Goal: Book appointment/travel/reservation

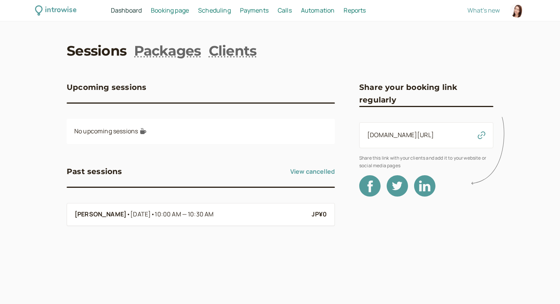
click at [94, 62] on div "Sessions Packages Clients Upcoming sessions No upcoming sessions Past sessions …" at bounding box center [280, 144] width 427 height 206
click at [168, 12] on span "Booking page" at bounding box center [170, 10] width 38 height 8
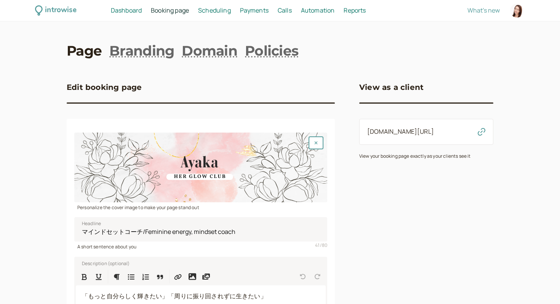
click at [397, 85] on h3 "View as a client" at bounding box center [391, 87] width 64 height 12
click at [479, 132] on icon "button" at bounding box center [482, 132] width 8 height 8
click at [404, 89] on h3 "View as a client" at bounding box center [391, 87] width 64 height 12
click at [481, 129] on icon "button" at bounding box center [482, 132] width 8 height 8
click at [416, 128] on link "introwise.com/ayaka-picard" at bounding box center [400, 131] width 67 height 8
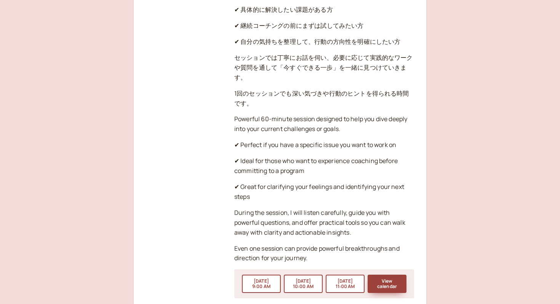
scroll to position [1129, 0]
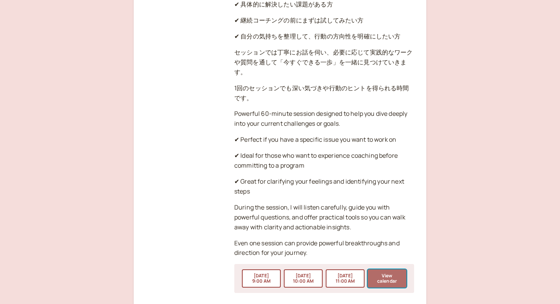
click at [380, 269] on button "View calendar" at bounding box center [386, 278] width 39 height 18
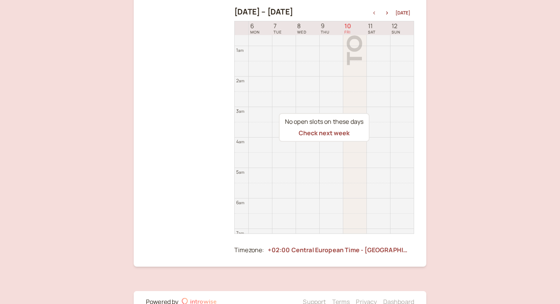
scroll to position [155, 0]
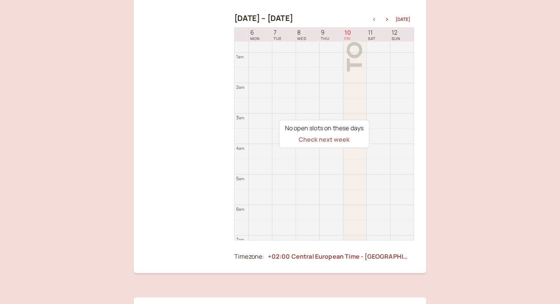
click at [326, 141] on button "Check next week" at bounding box center [324, 139] width 51 height 7
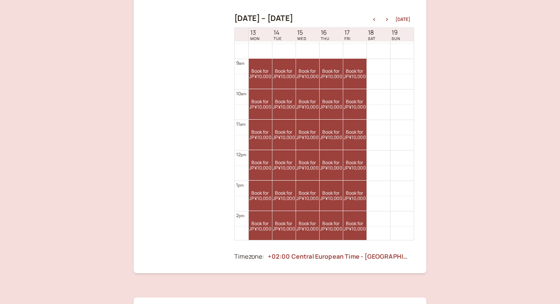
scroll to position [251, 0]
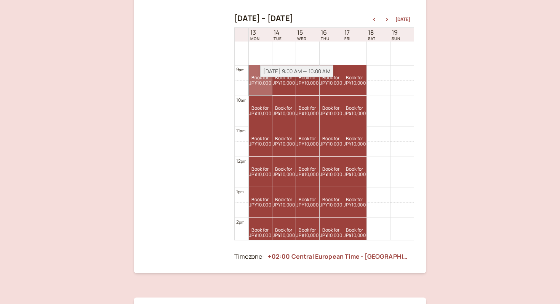
click at [257, 80] on link "Book for JP¥10,000 JP¥10,000" at bounding box center [260, 80] width 23 height 30
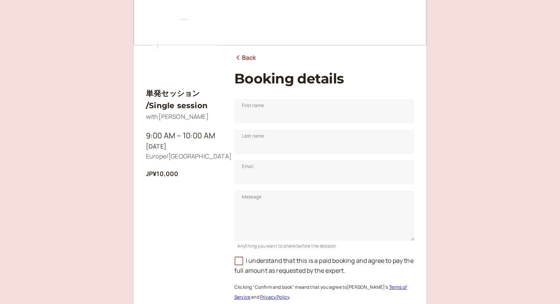
scroll to position [94, 0]
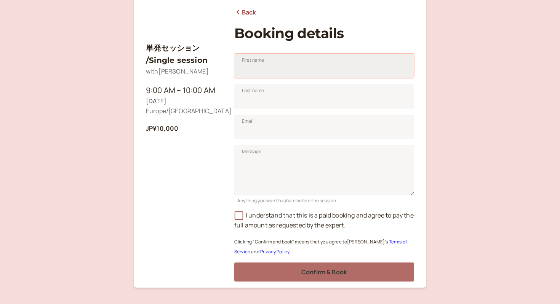
click at [278, 65] on input "First name" at bounding box center [324, 66] width 180 height 24
type input "Priscilla"
type input "Picard"
type input "ayakapriscilla@gmail.com"
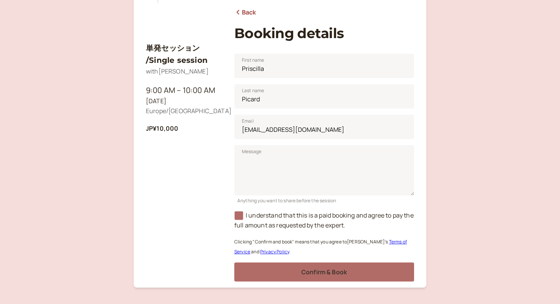
click at [243, 211] on label "I understand that this is a paid booking and agree to pay the full amount as re…" at bounding box center [323, 220] width 179 height 18
click at [234, 217] on input "I understand that this is a paid booking and agree to pay the full amount as re…" at bounding box center [234, 217] width 0 height 0
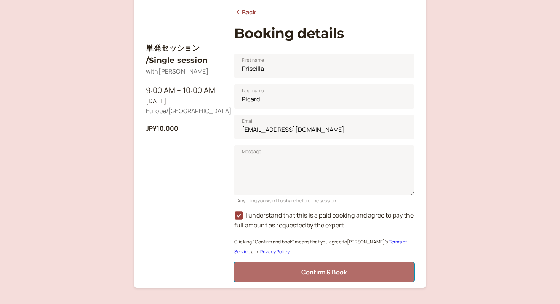
click at [327, 271] on span "Confirm & Book" at bounding box center [324, 272] width 46 height 8
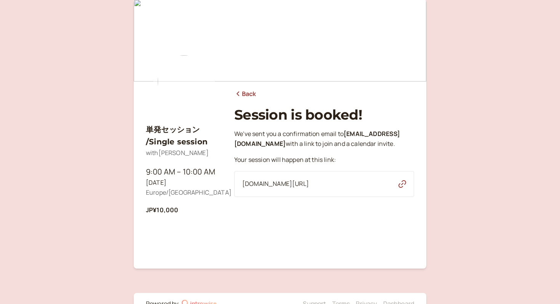
scroll to position [2, 0]
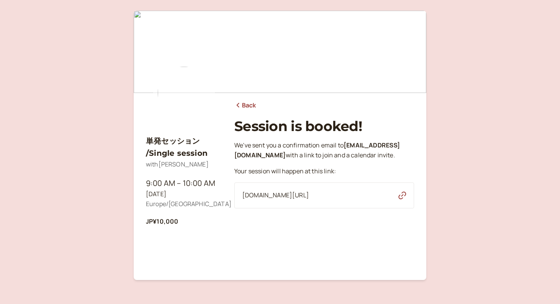
click at [237, 106] on icon at bounding box center [238, 105] width 8 height 6
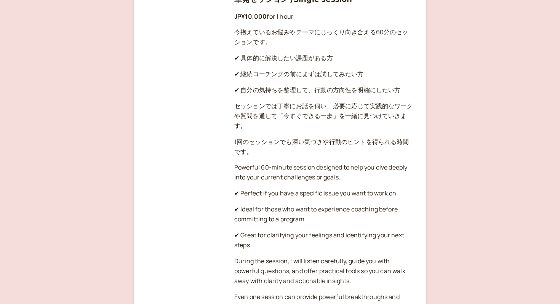
scroll to position [1190, 0]
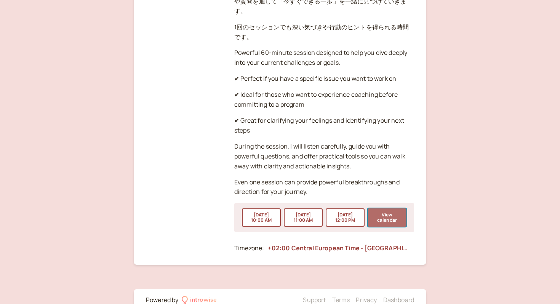
click at [391, 208] on button "View calendar" at bounding box center [386, 217] width 39 height 18
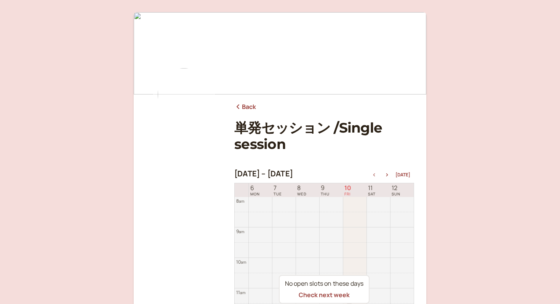
scroll to position [183, 0]
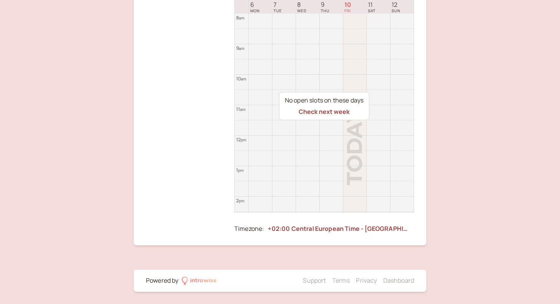
click at [346, 100] on div "No open slots on these days" at bounding box center [324, 101] width 78 height 10
click at [335, 112] on button "Check next week" at bounding box center [324, 111] width 51 height 7
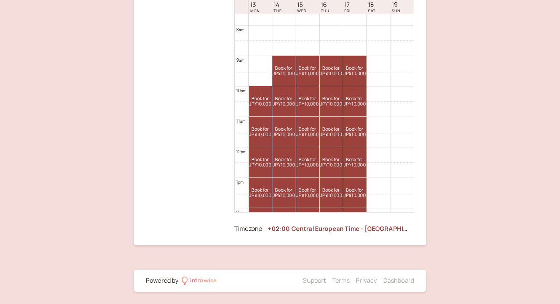
scroll to position [233, 0]
click at [327, 77] on link "Book for JP¥10,000 JP¥10,000" at bounding box center [330, 69] width 23 height 30
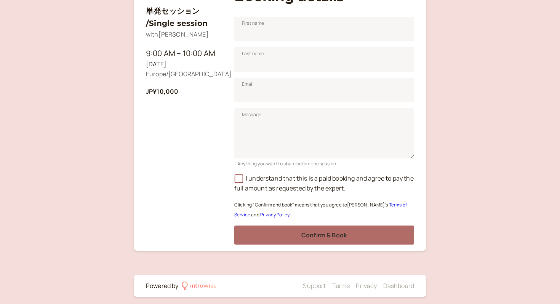
scroll to position [136, 0]
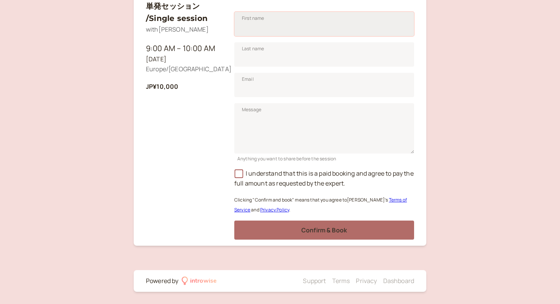
click at [292, 17] on input "First name" at bounding box center [324, 24] width 180 height 24
type input "Priscilla"
type input "Picard"
type input "ayakapriscilla@gmail.com"
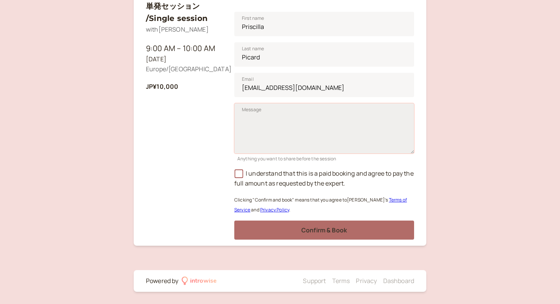
click at [274, 129] on textarea "Message" at bounding box center [324, 128] width 180 height 50
click at [238, 172] on icon at bounding box center [238, 173] width 5 height 5
click at [234, 176] on input "I understand that this is a paid booking and agree to pay the full amount as re…" at bounding box center [234, 176] width 0 height 0
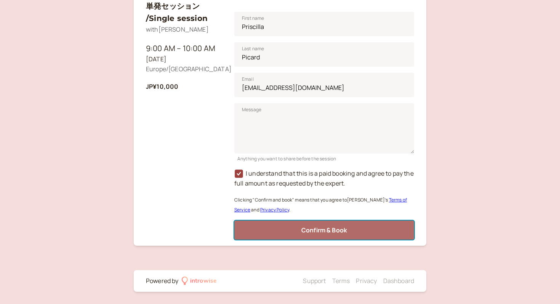
click at [296, 227] on button "Confirm & Book" at bounding box center [324, 229] width 180 height 19
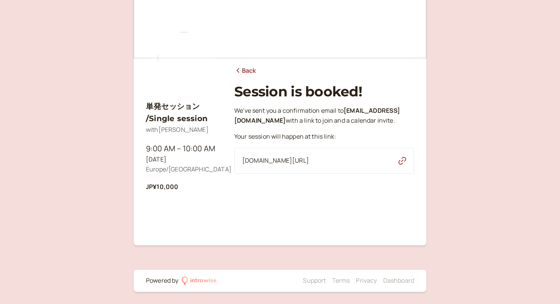
scroll to position [36, 0]
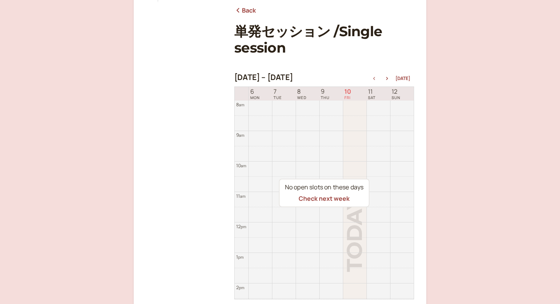
scroll to position [25, 0]
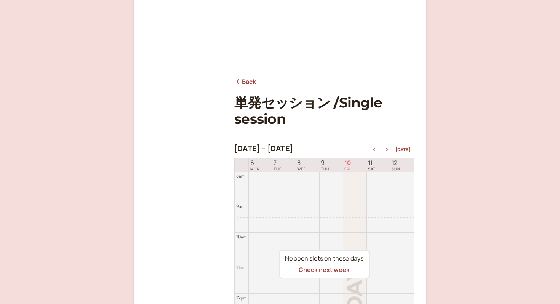
click at [389, 148] on button "button" at bounding box center [386, 149] width 9 height 5
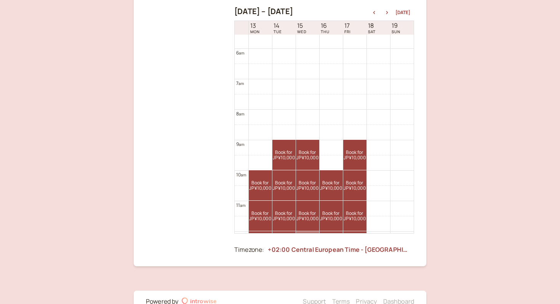
scroll to position [281, 0]
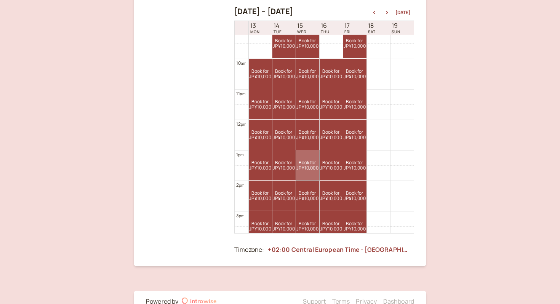
click at [303, 157] on link "Book for JP¥10,000 JP¥10,000" at bounding box center [307, 165] width 23 height 30
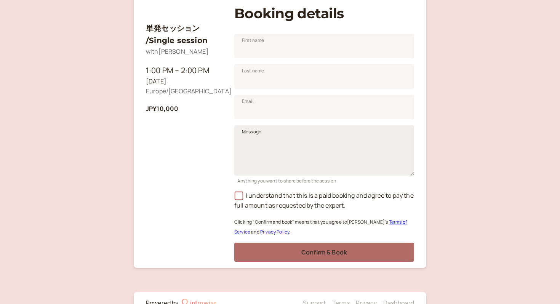
scroll to position [120, 0]
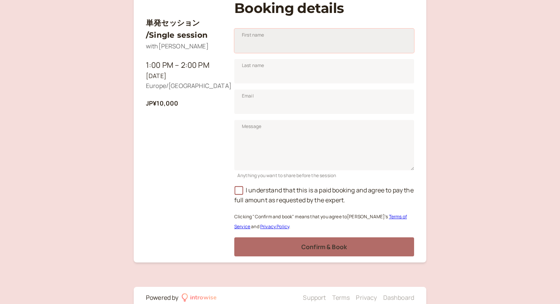
click at [278, 48] on input "First name" at bounding box center [324, 41] width 180 height 24
type input "Priscilla"
type input "Picard"
type input "ayakapriscilla@gmail.com"
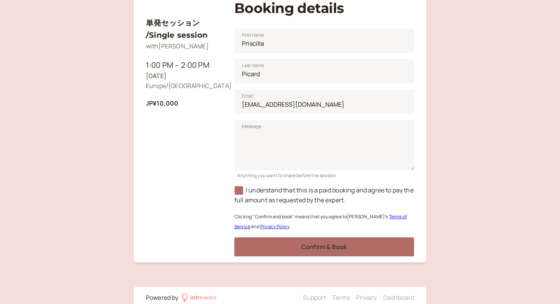
click at [238, 196] on span "I understand that this is a paid booking and agree to pay the full amount as re…" at bounding box center [323, 195] width 179 height 18
click at [234, 192] on input "I understand that this is a paid booking and agree to pay the full amount as re…" at bounding box center [234, 192] width 0 height 0
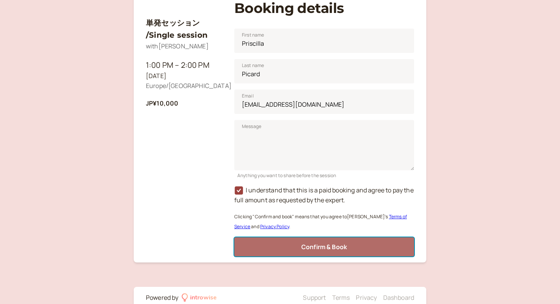
click at [295, 251] on button "Confirm & Book" at bounding box center [324, 246] width 180 height 19
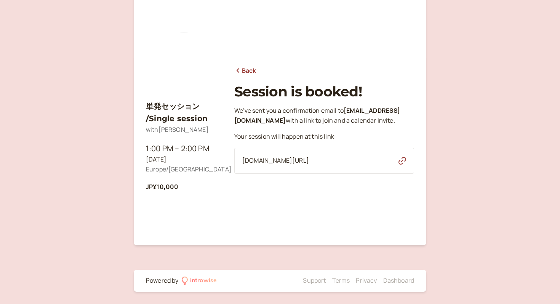
scroll to position [36, 0]
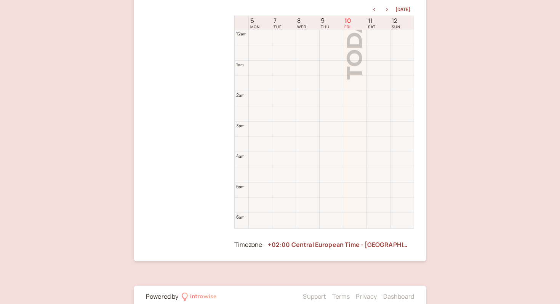
scroll to position [244, 0]
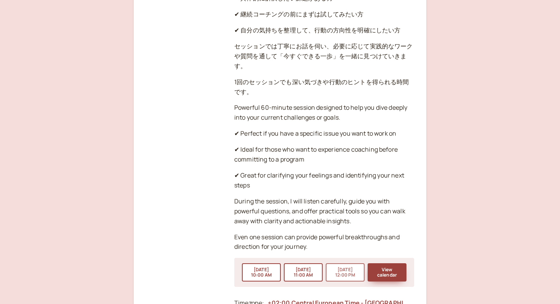
scroll to position [1129, 0]
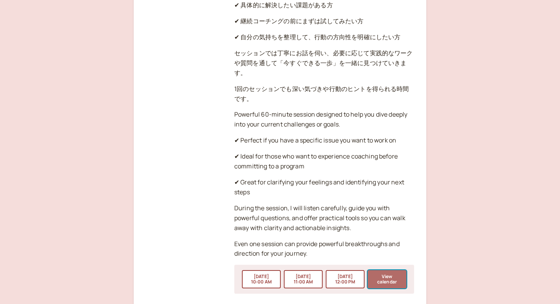
click at [395, 270] on button "View calendar" at bounding box center [386, 279] width 39 height 18
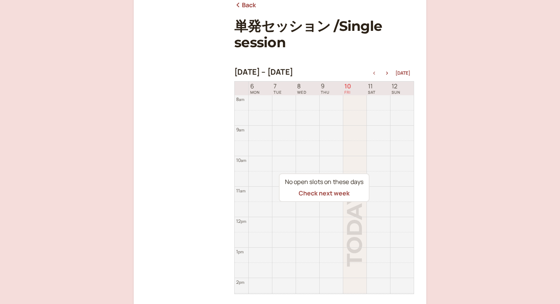
scroll to position [104, 0]
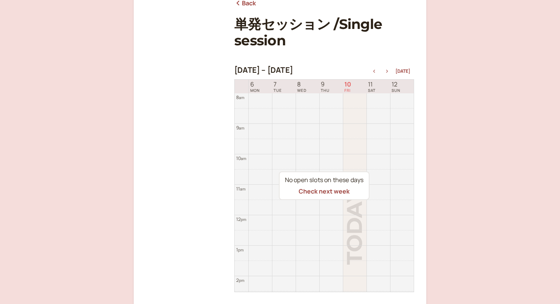
click at [390, 70] on button "button" at bounding box center [386, 71] width 9 height 5
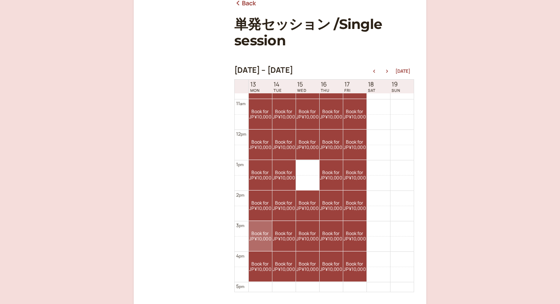
scroll to position [355, 0]
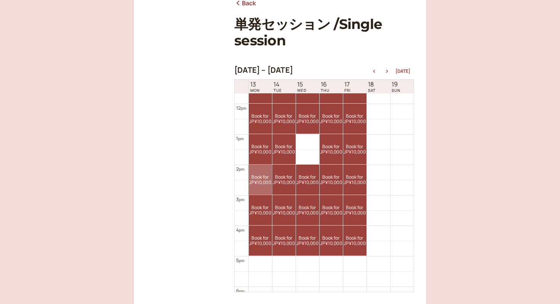
click at [259, 177] on link "Book for JP¥10,000 JP¥10,000" at bounding box center [260, 180] width 23 height 30
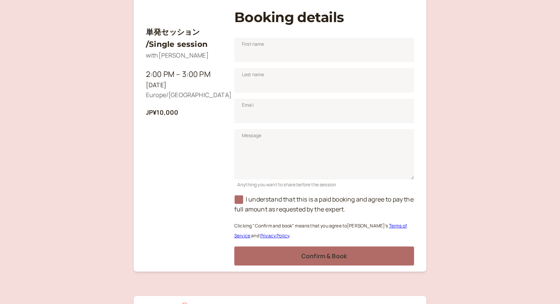
scroll to position [111, 0]
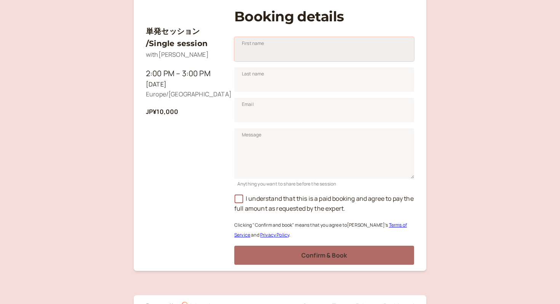
click at [286, 51] on input "First name" at bounding box center [324, 49] width 180 height 24
type input "Priscilla"
type input "Picard"
type input "ayakapriscilla@gmail.com"
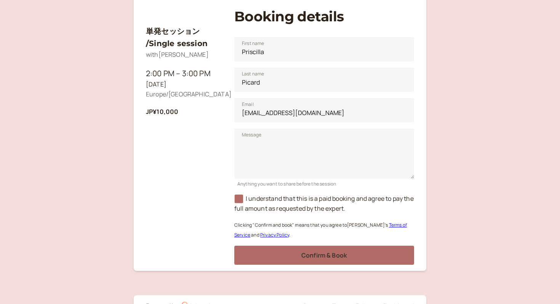
click at [243, 198] on span "I understand that this is a paid booking and agree to pay the full amount as re…" at bounding box center [323, 203] width 179 height 18
click at [234, 201] on input "I understand that this is a paid booking and agree to pay the full amount as re…" at bounding box center [234, 201] width 0 height 0
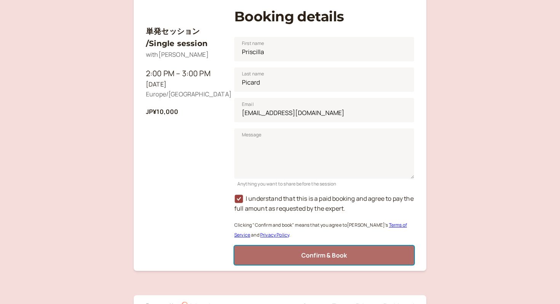
click at [282, 252] on button "Confirm & Book" at bounding box center [324, 255] width 180 height 19
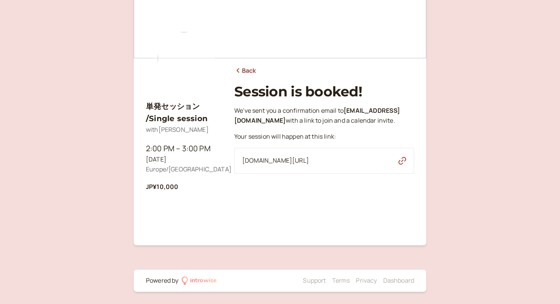
scroll to position [0, 0]
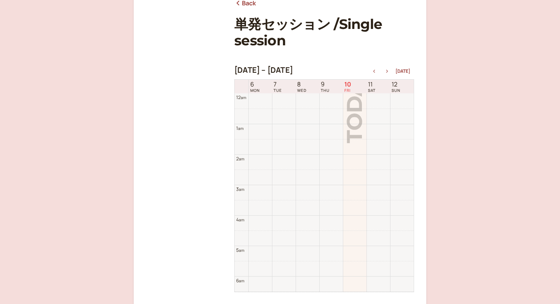
scroll to position [244, 0]
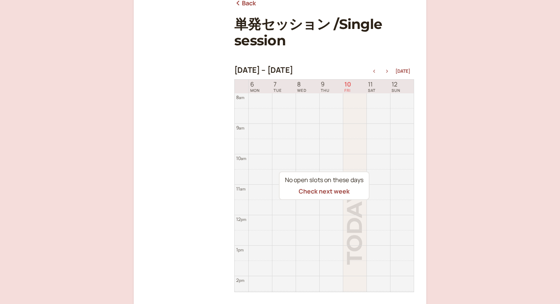
click at [388, 71] on icon "button" at bounding box center [386, 71] width 9 height 3
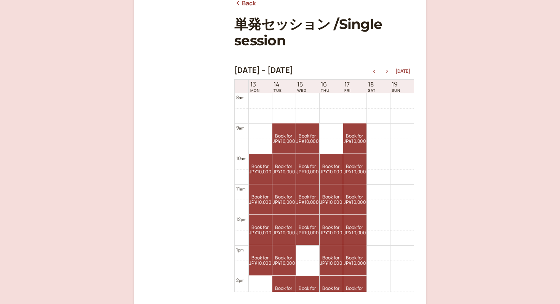
click at [388, 71] on icon "button" at bounding box center [386, 71] width 9 height 3
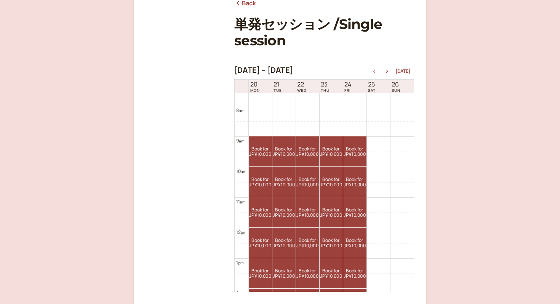
click at [378, 71] on icon "button" at bounding box center [373, 71] width 9 height 3
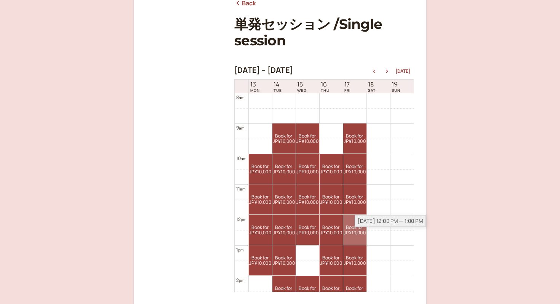
click at [357, 226] on div "Oct 17, 12:00 PM — 1:00 PM" at bounding box center [390, 221] width 71 height 12
click at [351, 228] on link "Book for JP¥10,000 JP¥10,000" at bounding box center [354, 230] width 23 height 30
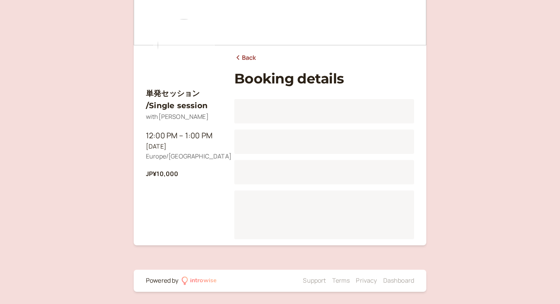
scroll to position [94, 0]
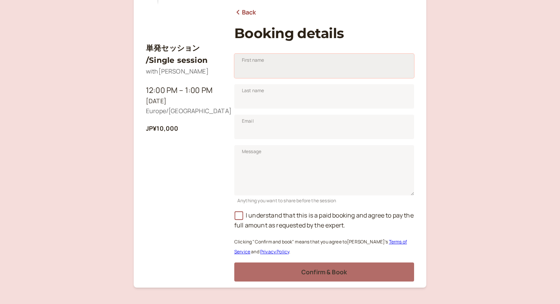
click at [275, 67] on input "First name" at bounding box center [324, 66] width 180 height 24
type input "Priscilla"
type input "Picard"
type input "ayakapriscilla@gmail.com"
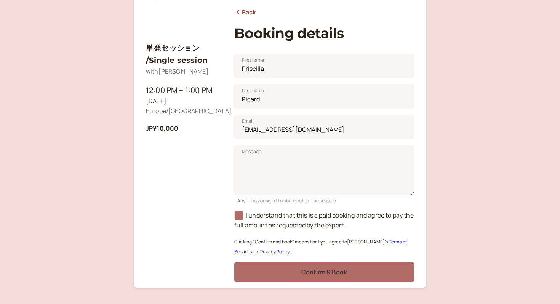
click at [241, 216] on icon at bounding box center [238, 215] width 5 height 5
click at [234, 217] on input "I understand that this is a paid booking and agree to pay the full amount as re…" at bounding box center [234, 217] width 0 height 0
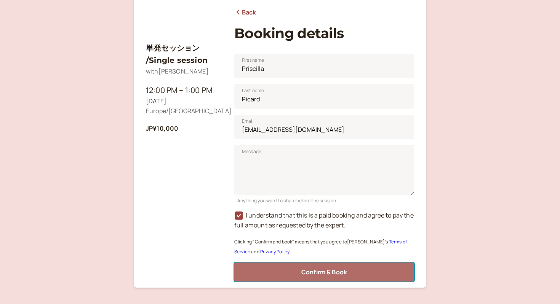
click at [285, 276] on button "Confirm & Book" at bounding box center [324, 271] width 180 height 19
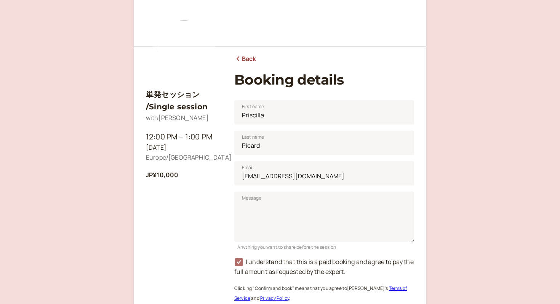
scroll to position [0, 0]
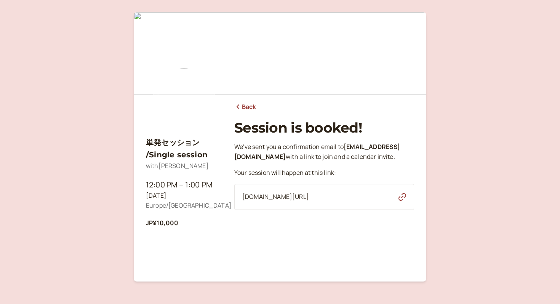
click at [238, 108] on icon at bounding box center [237, 106] width 3 height 5
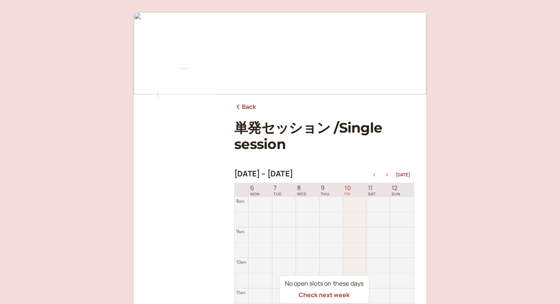
click at [390, 174] on icon "button" at bounding box center [386, 174] width 9 height 3
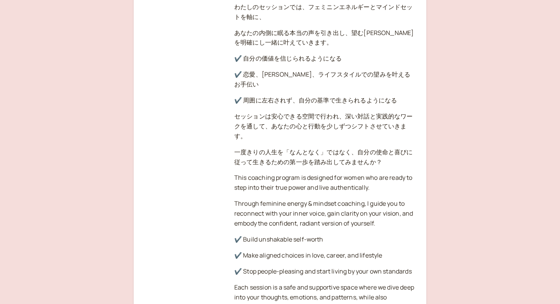
scroll to position [6, 0]
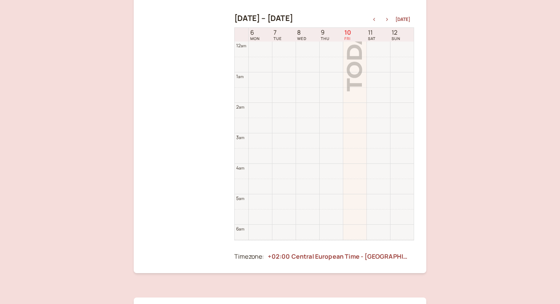
scroll to position [244, 0]
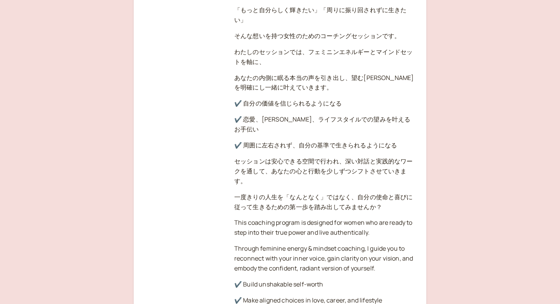
scroll to position [1129, 0]
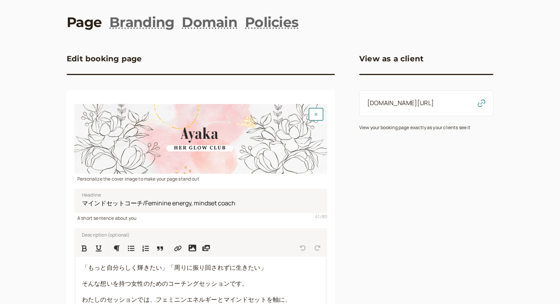
scroll to position [35, 0]
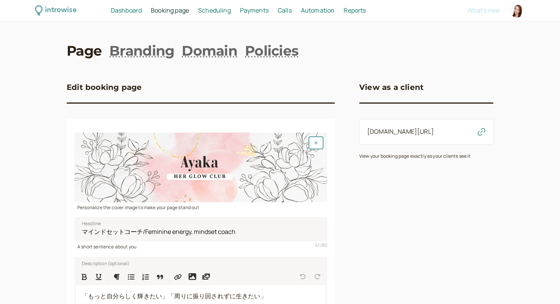
click at [134, 11] on span "Dashboard" at bounding box center [126, 10] width 31 height 8
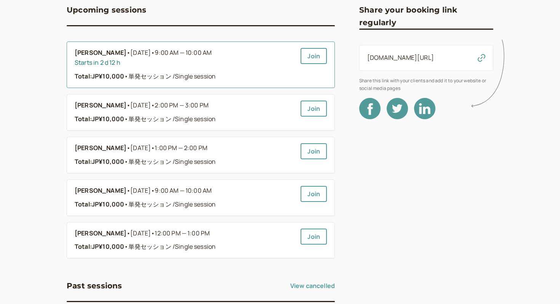
scroll to position [91, 0]
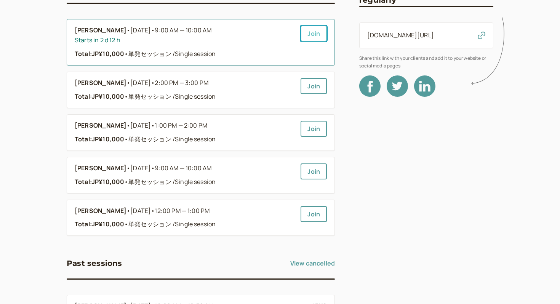
click at [309, 37] on link "Join" at bounding box center [313, 34] width 26 height 16
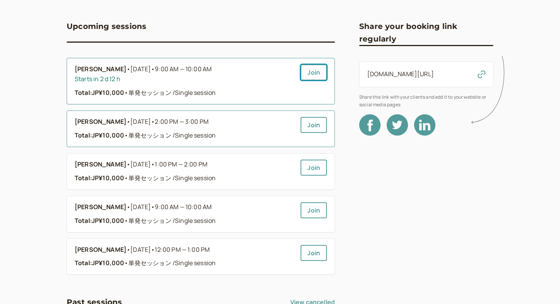
scroll to position [0, 0]
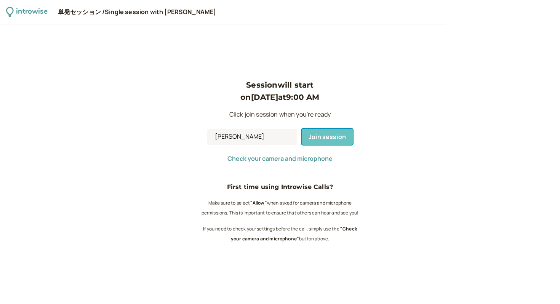
click at [323, 137] on span "Join session" at bounding box center [326, 137] width 37 height 8
